Goal: Register for event/course

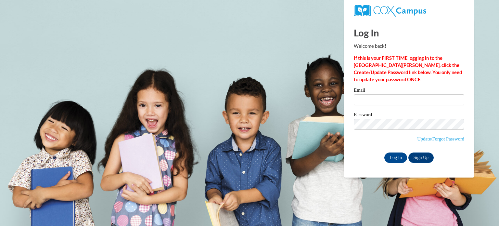
type input "jody.timmler@slingerschools.org"
click at [394, 159] on input "Log In" at bounding box center [395, 157] width 23 height 10
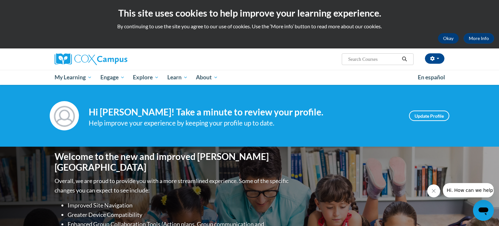
click at [448, 37] on button "Okay" at bounding box center [448, 38] width 21 height 10
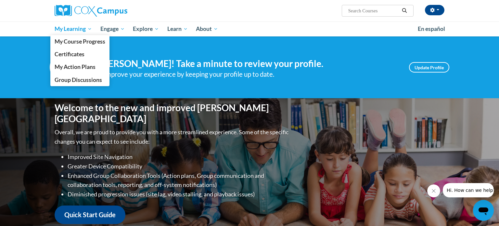
click at [87, 27] on span "My Learning" at bounding box center [73, 29] width 37 height 8
click at [95, 44] on span "My Course Progress" at bounding box center [80, 41] width 51 height 7
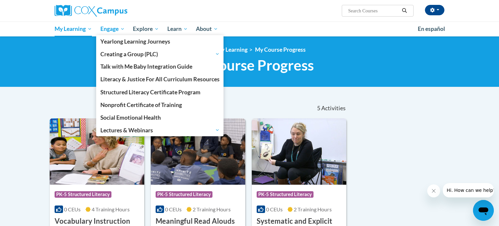
click at [117, 29] on span "Engage" at bounding box center [112, 29] width 24 height 8
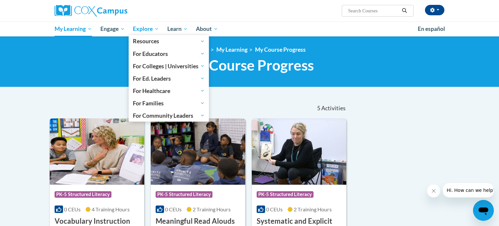
click at [154, 27] on span "Explore" at bounding box center [146, 29] width 26 height 8
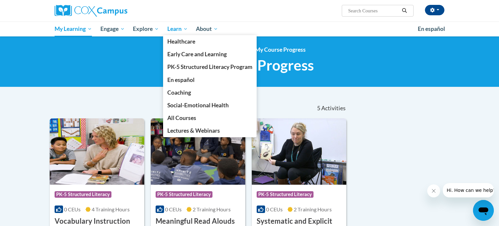
click at [179, 27] on span "Learn" at bounding box center [177, 29] width 20 height 8
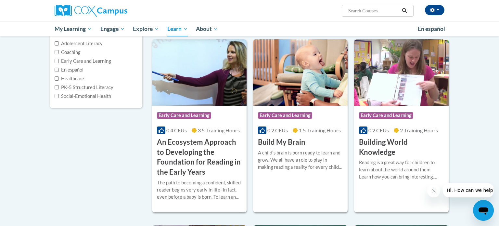
scroll to position [80, 0]
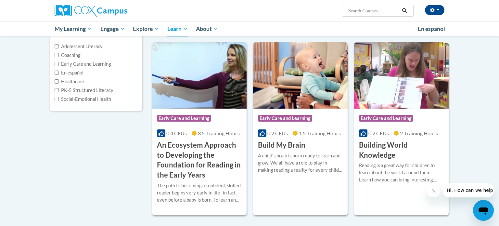
click at [353, 13] on input "Search..." at bounding box center [374, 11] width 52 height 8
type input "reading comprehension"
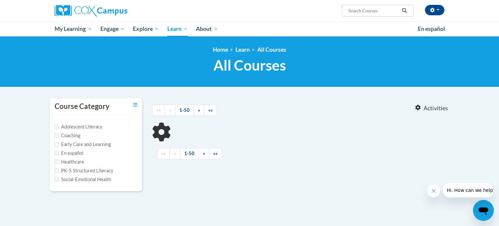
type input "reading comprehension"
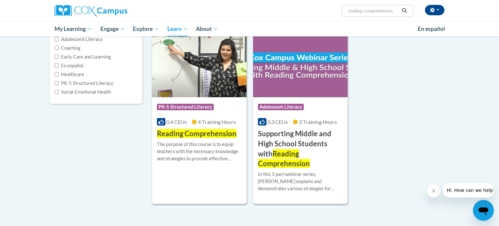
scroll to position [87, 0]
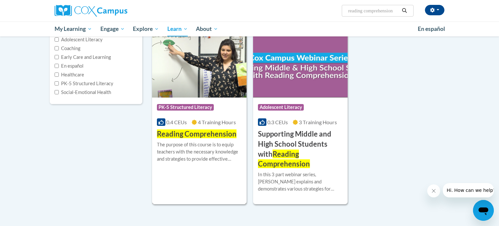
click at [211, 133] on span "Reading Comprehension" at bounding box center [197, 133] width 80 height 9
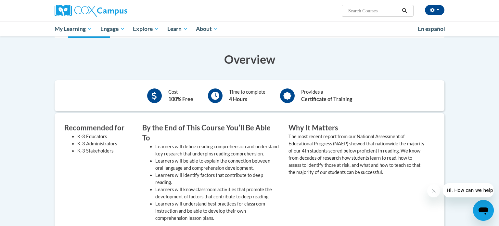
scroll to position [113, 0]
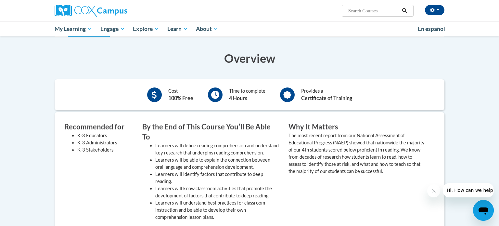
click at [434, 192] on icon "Close message from company" at bounding box center [433, 190] width 5 height 5
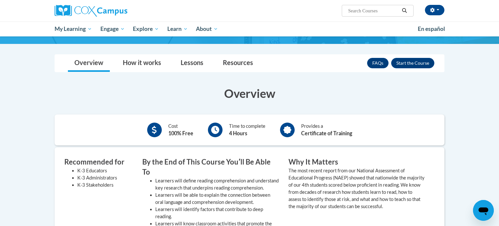
scroll to position [81, 0]
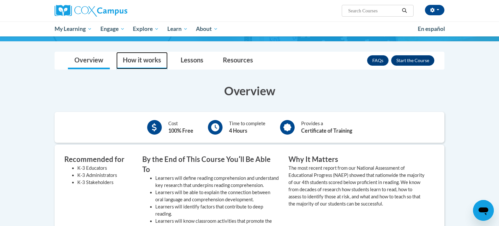
click at [142, 58] on link "How it works" at bounding box center [141, 60] width 51 height 17
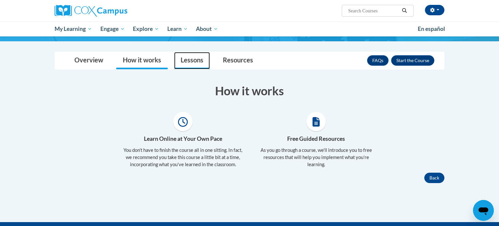
click at [182, 61] on link "Lessons" at bounding box center [192, 60] width 36 height 17
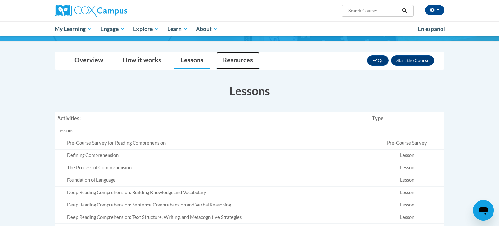
click at [242, 57] on link "Resources" at bounding box center [237, 60] width 43 height 17
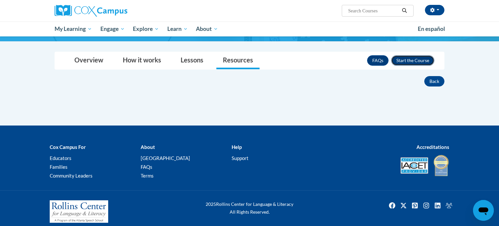
click at [411, 61] on button "Enroll" at bounding box center [412, 60] width 43 height 10
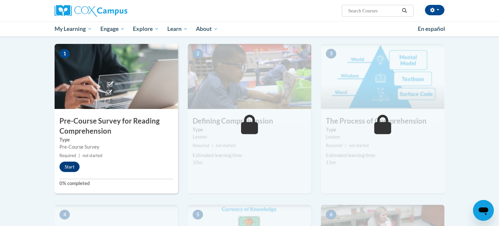
scroll to position [127, 0]
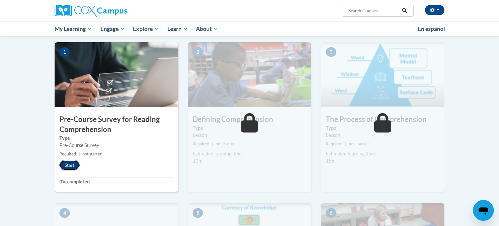
click at [71, 165] on button "Start" at bounding box center [69, 165] width 20 height 10
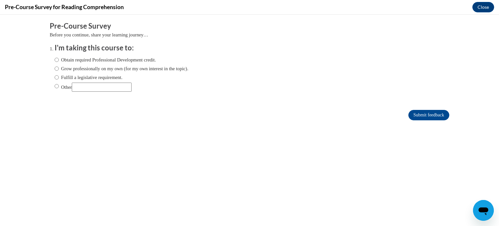
scroll to position [0, 0]
click at [57, 78] on input "Fulfill a legislative requirement." at bounding box center [57, 77] width 4 height 7
radio input "true"
click at [424, 115] on input "Submit feedback" at bounding box center [428, 115] width 41 height 10
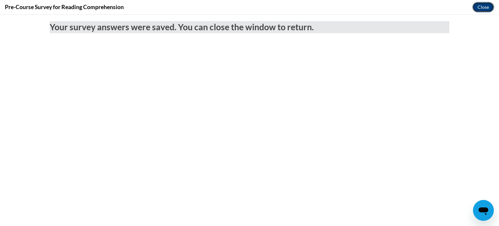
click at [485, 6] on button "Close" at bounding box center [483, 7] width 22 height 10
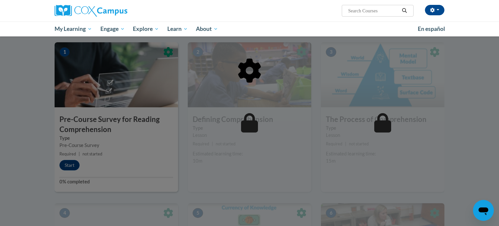
click at [483, 5] on div "Jody Timmler (Central Daylight Time GMT-0500 ) My Profile Inbox My Transcripts …" at bounding box center [249, 18] width 499 height 36
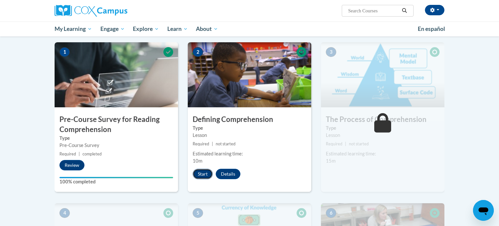
click at [199, 173] on button "Start" at bounding box center [203, 174] width 20 height 10
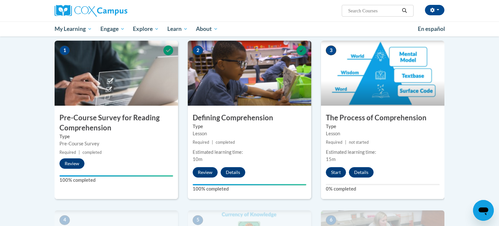
scroll to position [130, 0]
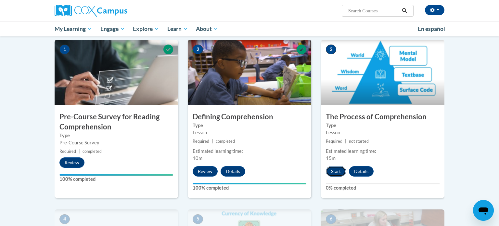
click at [336, 170] on button "Start" at bounding box center [336, 171] width 20 height 10
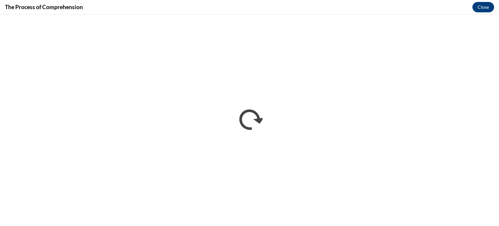
scroll to position [0, 0]
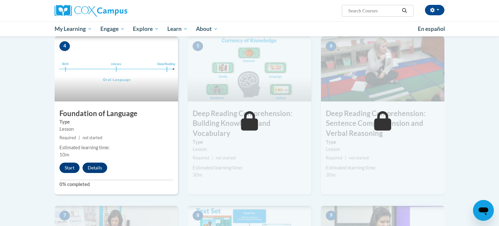
scroll to position [303, 0]
click at [69, 167] on button "Start" at bounding box center [69, 167] width 20 height 10
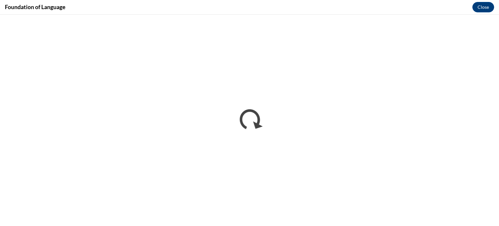
scroll to position [0, 0]
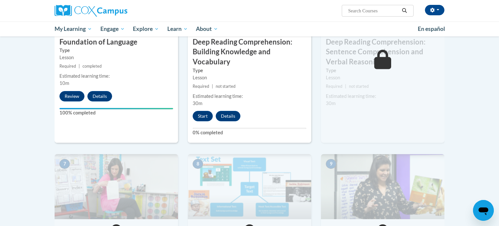
scroll to position [373, 0]
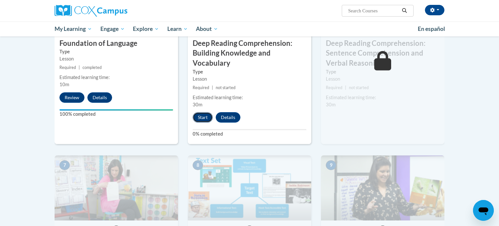
click at [203, 118] on button "Start" at bounding box center [203, 117] width 20 height 10
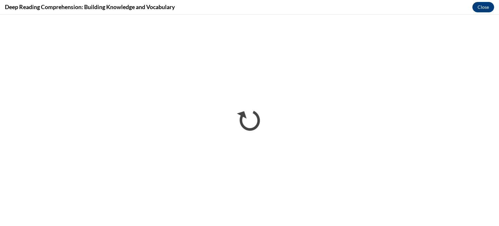
scroll to position [0, 0]
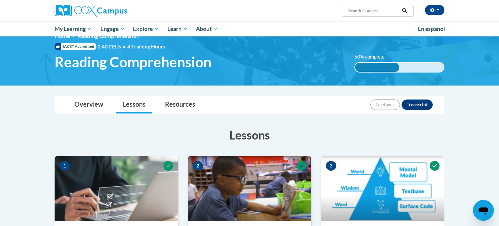
scroll to position [12, 0]
